Goal: Task Accomplishment & Management: Complete application form

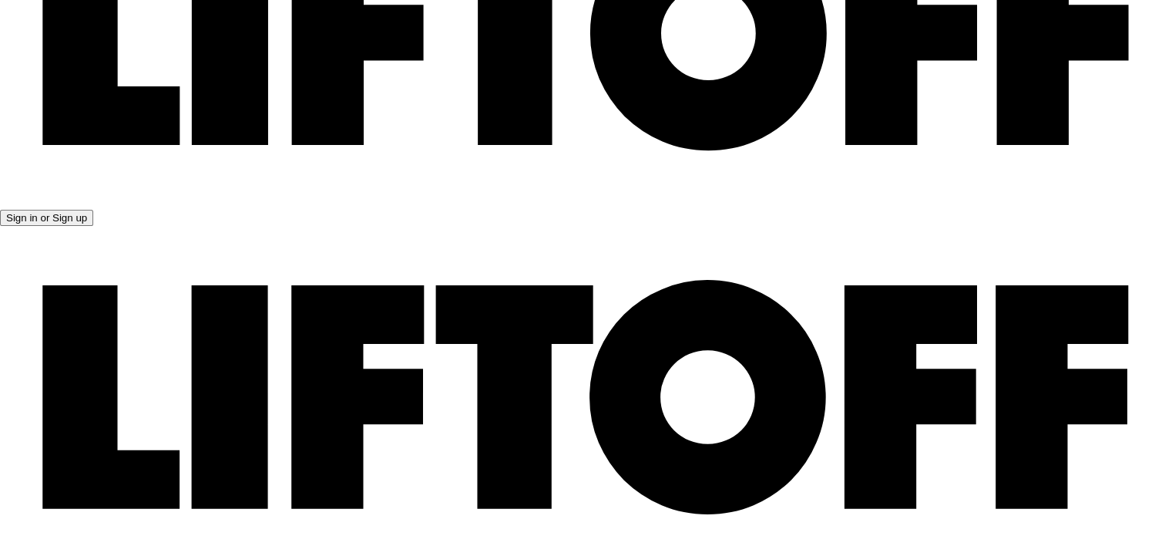
scroll to position [18, 0]
type textarea "x"
paste input "http://www.linkedin.com/in/saanagaiya"
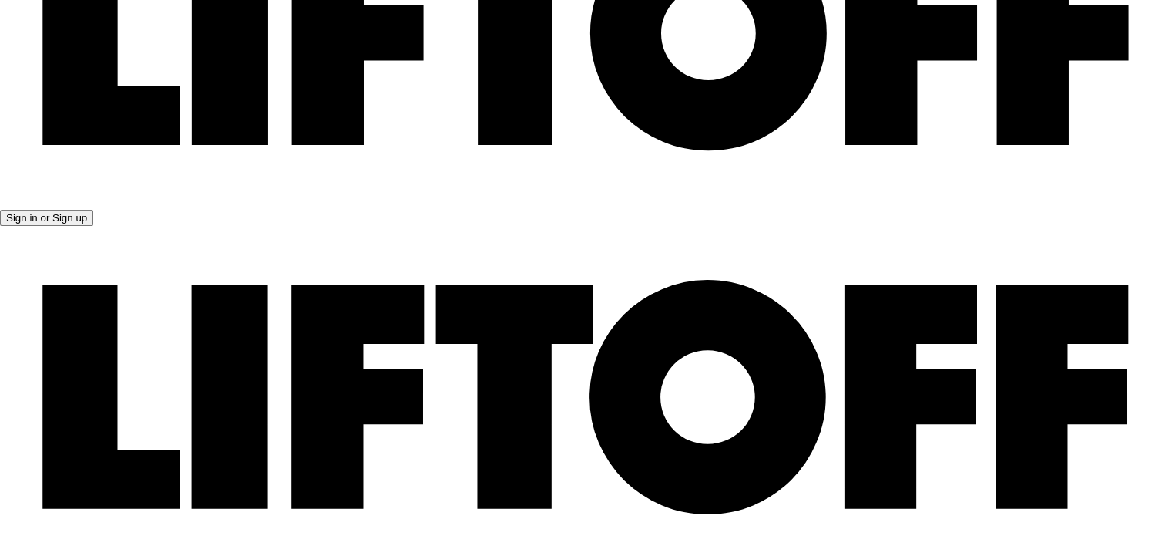
type input "http://www.linkedin.com/in/saanagaiya"
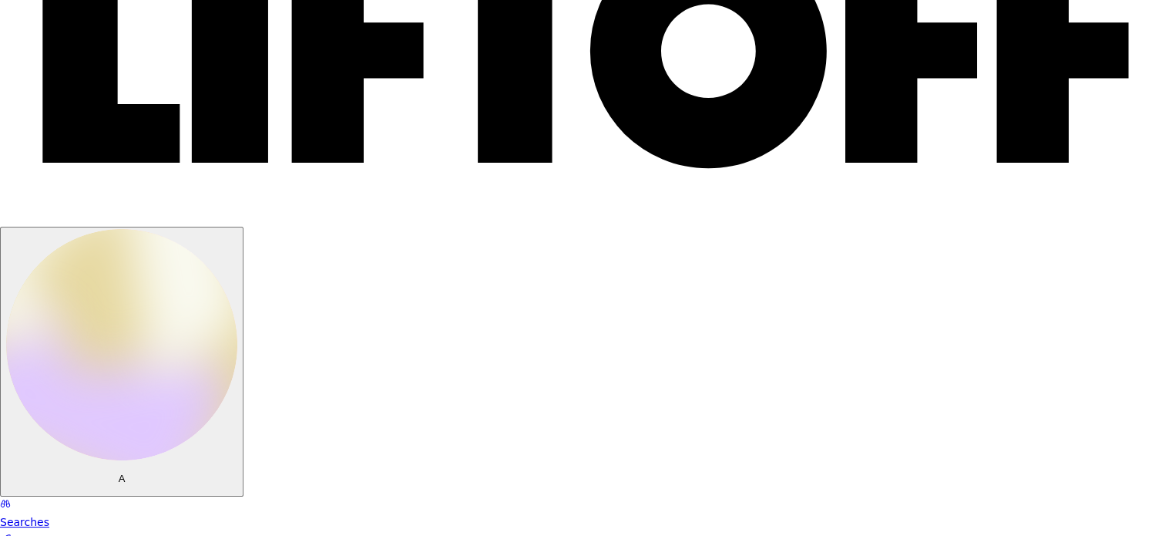
scroll to position [71, 0]
drag, startPoint x: 937, startPoint y: 156, endPoint x: 693, endPoint y: 159, distance: 243.5
copy p "Tell Katie why this opportunity could be a good fit"
paste textarea "Hi Katie, I believe this role at Torch is a strong fit for my background in bot…"
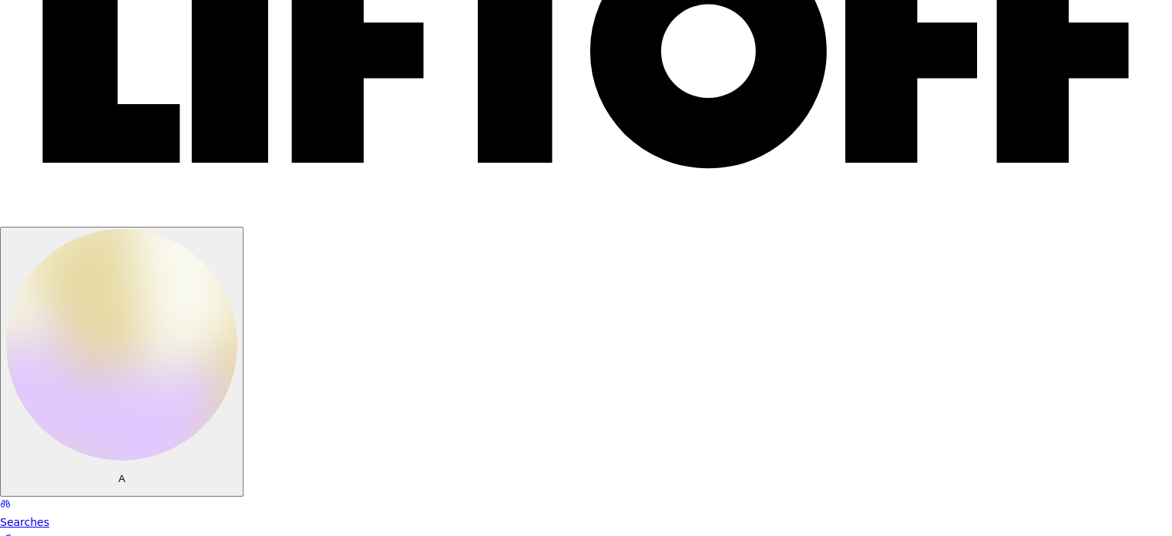
type textarea "x"
type textarea "Hi Katie, I believe this role at Torch is a strong fit for my background in bot…"
type textarea "x"
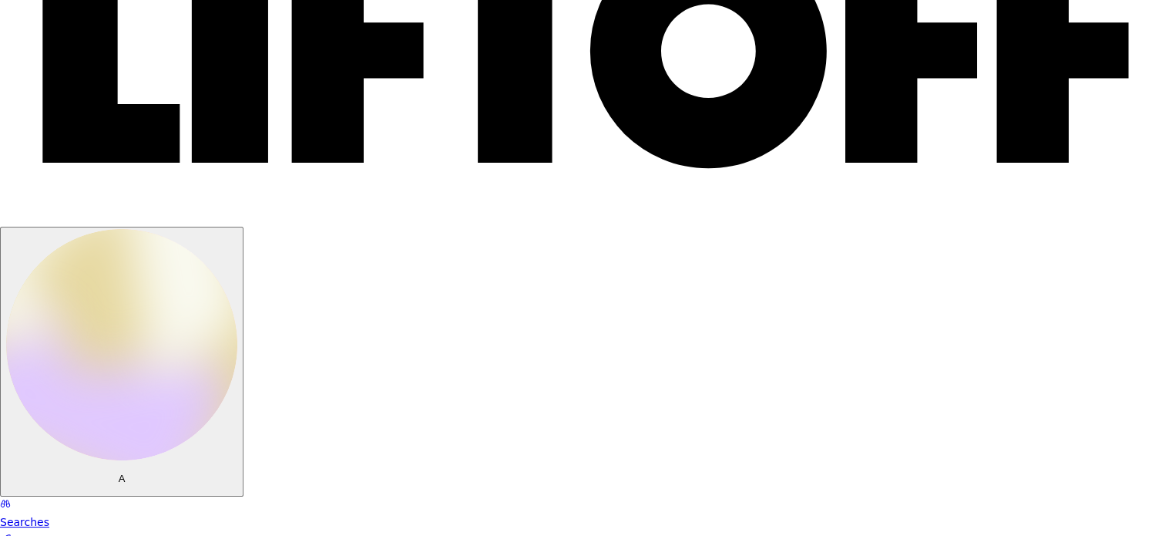
type textarea "Hi Katie, I believe this role at Torch is a strong fit for my background in bot…"
type textarea "x"
type textarea "Hi Katie,I believe this role at Torch is a strong fit for my background in both…"
type textarea "x"
type textarea "Hi Katie, I believe this role at Torch is a strong fit for my background in bot…"
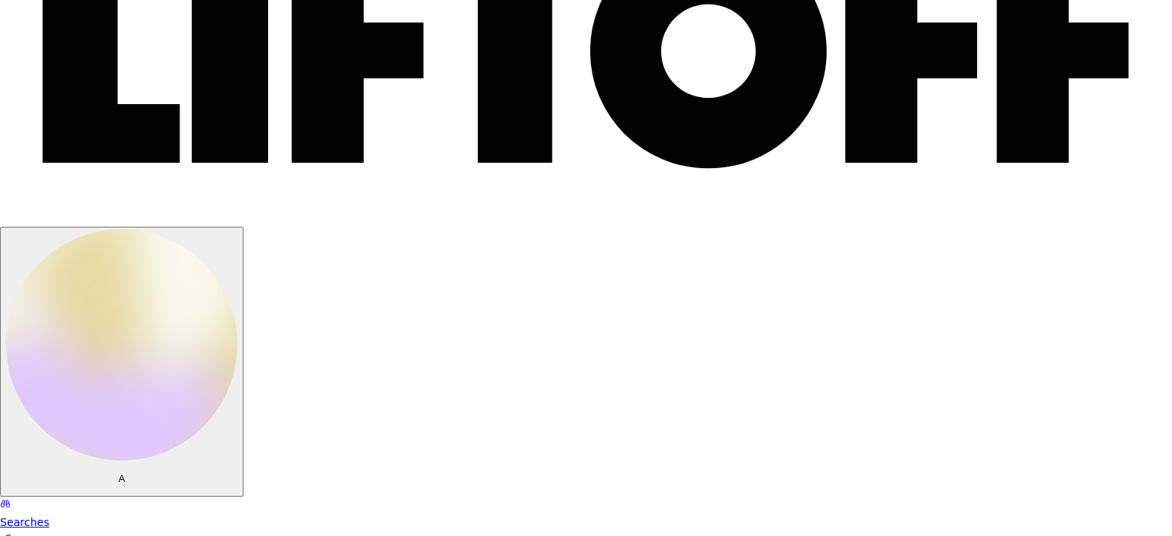
scroll to position [132, 0]
type textarea "x"
type textarea "Hi Katie, I believe this role at Torch is a strong fit for my background in bot…"
type textarea "x"
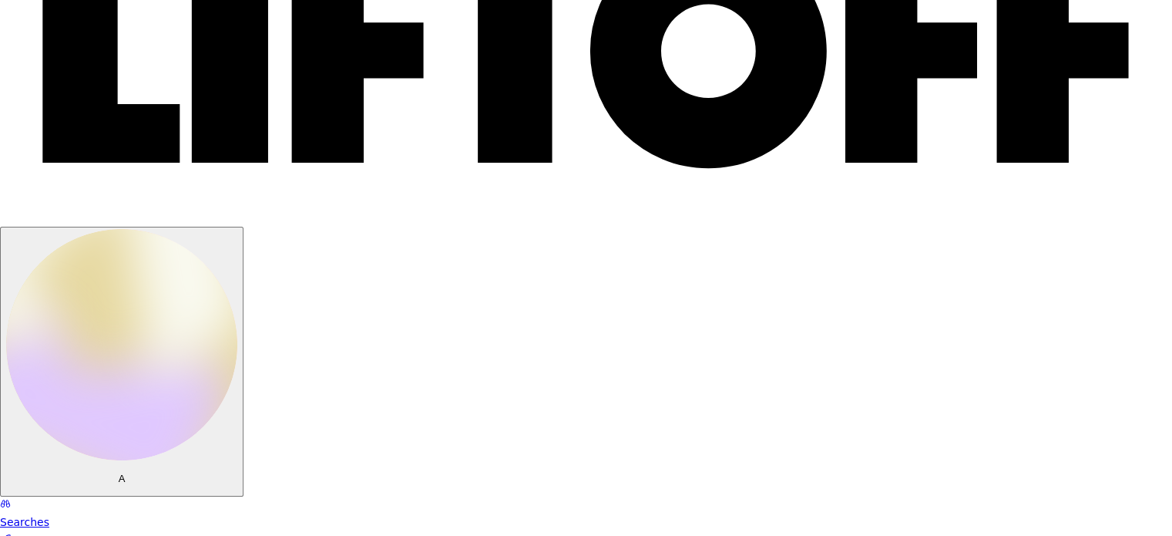
type textarea "Hi Katie, I believe this role at Torch is a strong fit for my background in bot…"
type textarea "x"
type textarea "Hi Katie, I believe this role at Torch is a strong fit for my background in bot…"
type textarea "x"
type textarea "Hi Katie, I believe this role at Torch is a strong fit for my background in bot…"
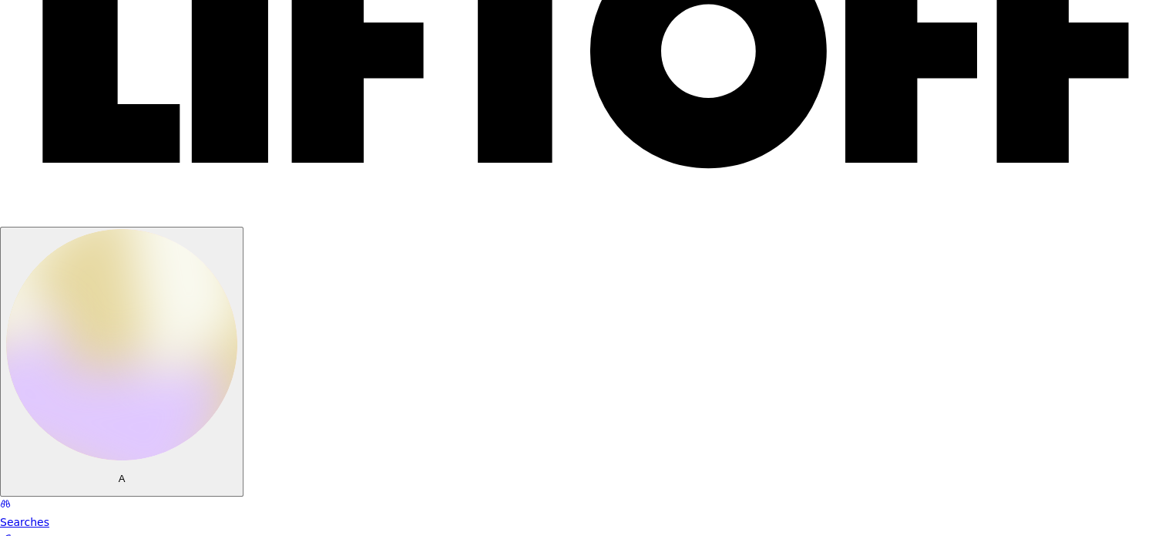
type textarea "x"
type textarea "Hi Katie, I believe this role at Torch is a strong fit for my background in bot…"
type textarea "x"
type textarea "Hi Katie, I believe this role at Torch is a strong fit for my background in bot…"
type textarea "x"
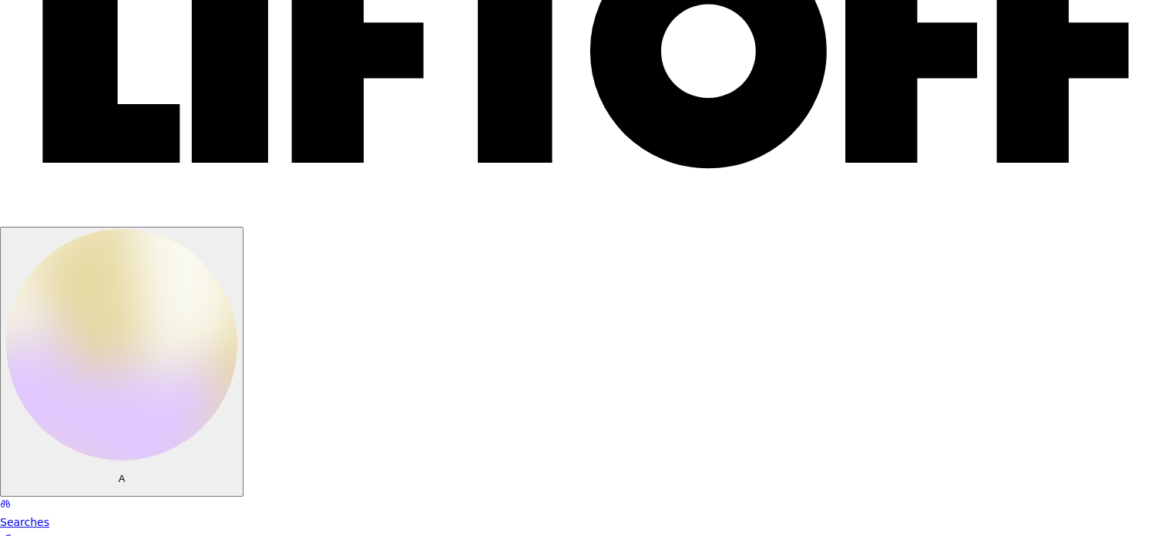
type textarea "Hi Katie, I believe this role at Torch is a strong fit for my background in bot…"
type textarea "x"
type textarea "Hi Katie, I believe this role at Torch is a strong fit for my background in bot…"
type textarea "x"
type textarea "Hi Katie, I believe this role at Torch is a strong fit for my background in bot…"
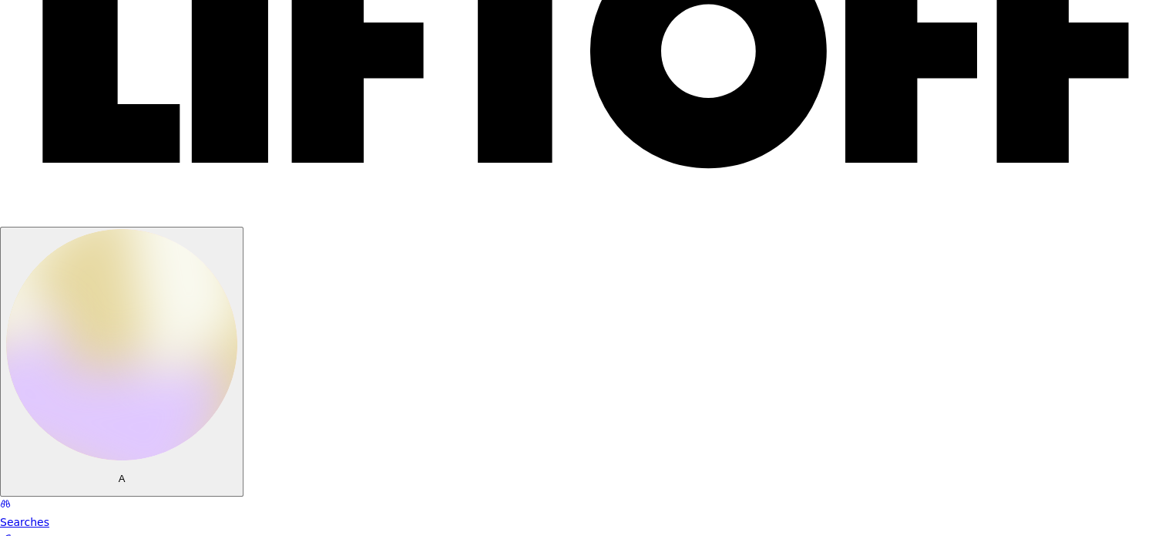
type textarea "x"
type textarea "Hi Katie, I believe this role at Torch is a strong fit for my background in bot…"
type textarea "x"
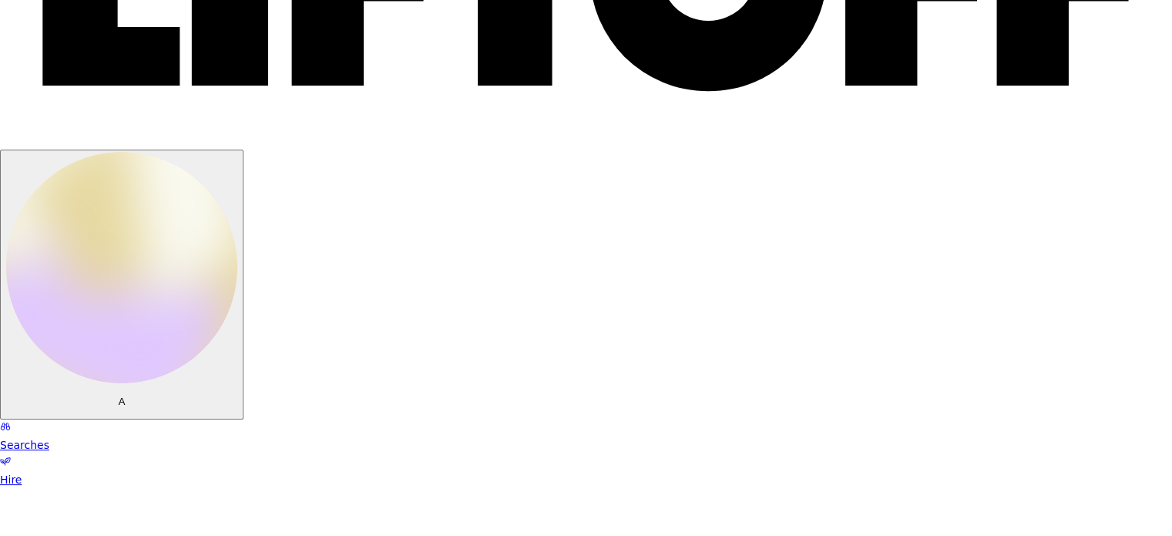
type textarea "Hi Katie, I believe this role at Torch is a strong fit for my background in bot…"
type textarea "x"
